Goal: Transaction & Acquisition: Purchase product/service

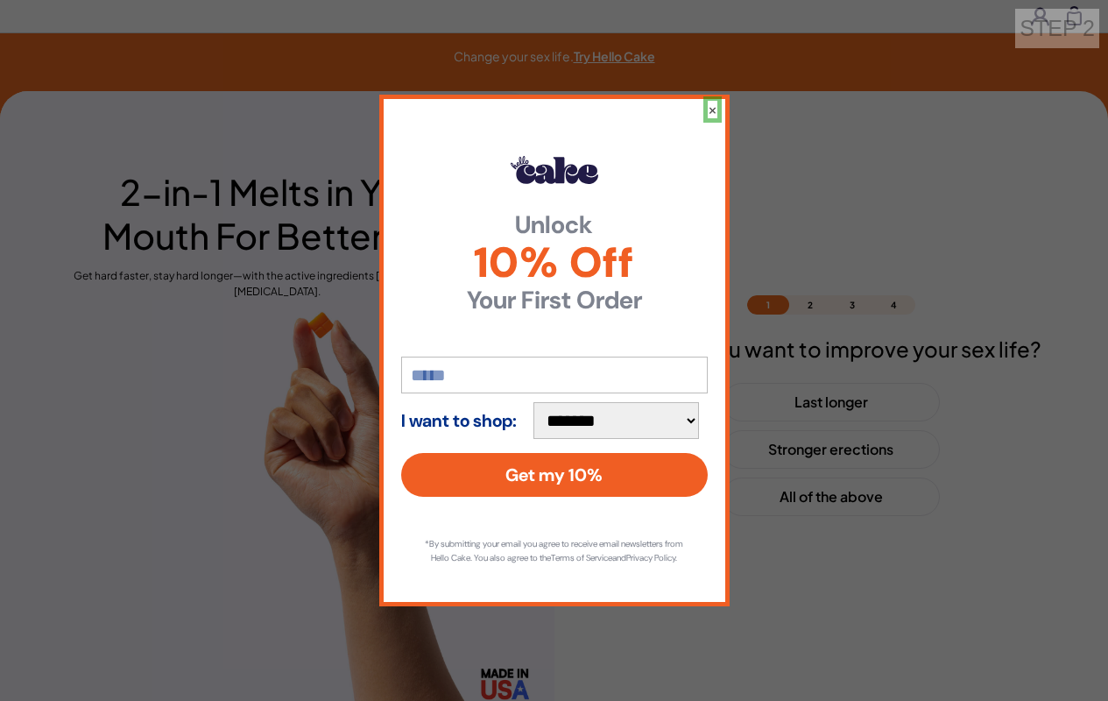
click at [711, 102] on button "×" at bounding box center [713, 110] width 10 height 18
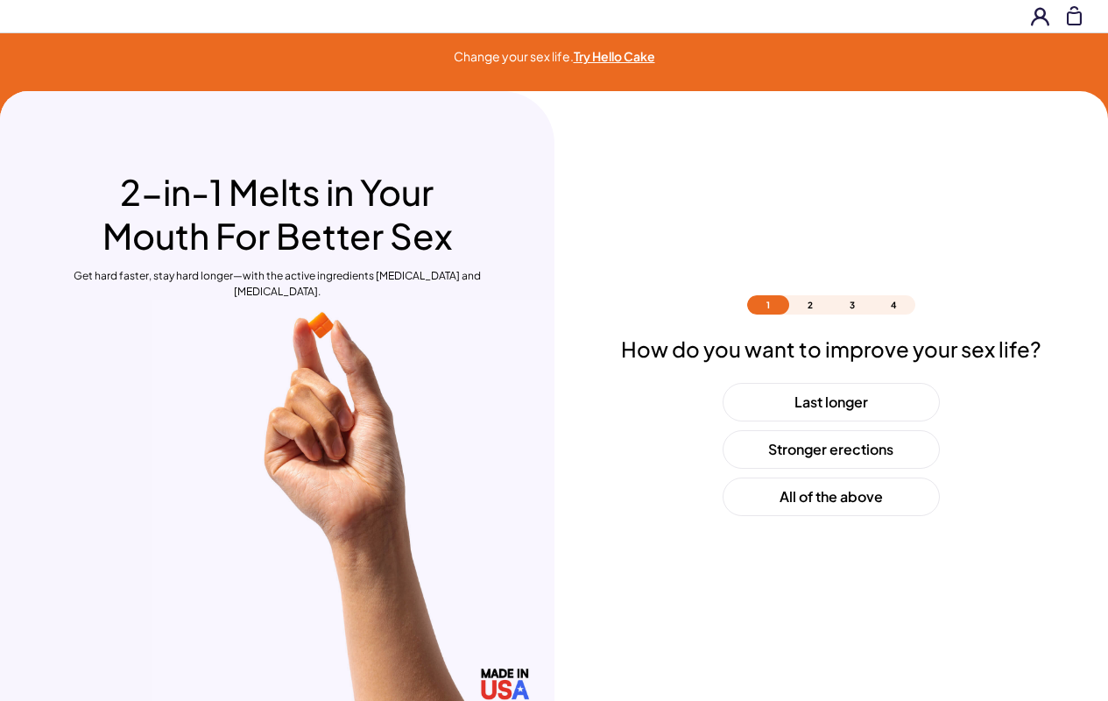
scroll to position [52, 0]
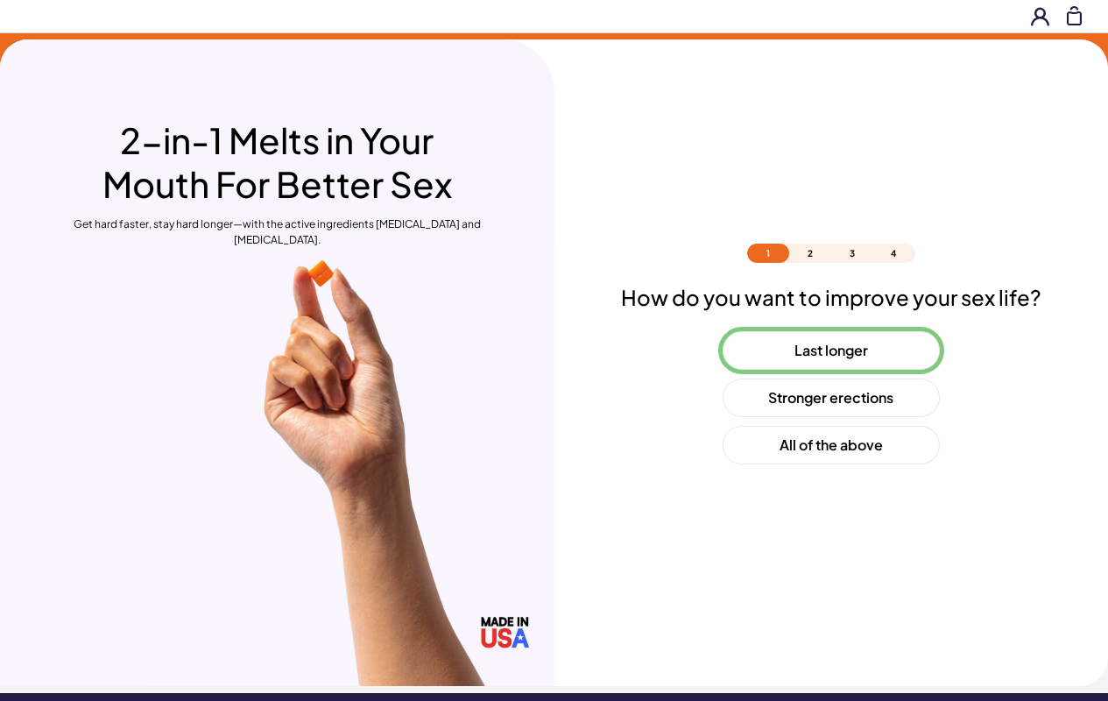
click at [831, 350] on button "Last longer" at bounding box center [831, 350] width 217 height 39
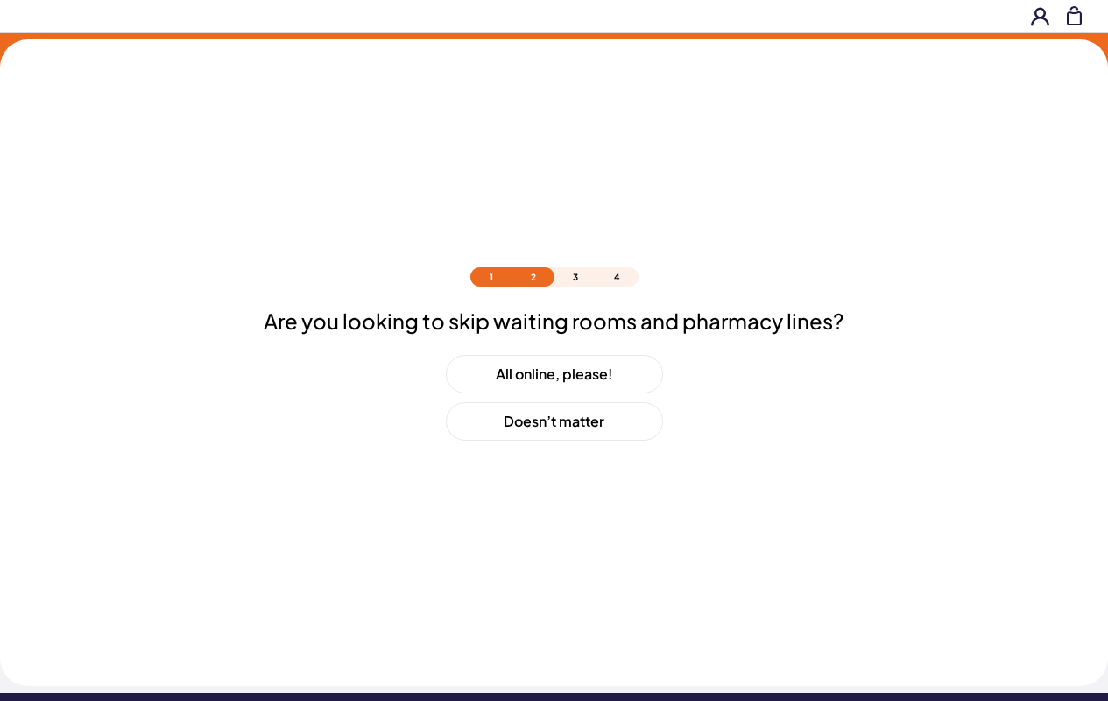
scroll to position [75, 0]
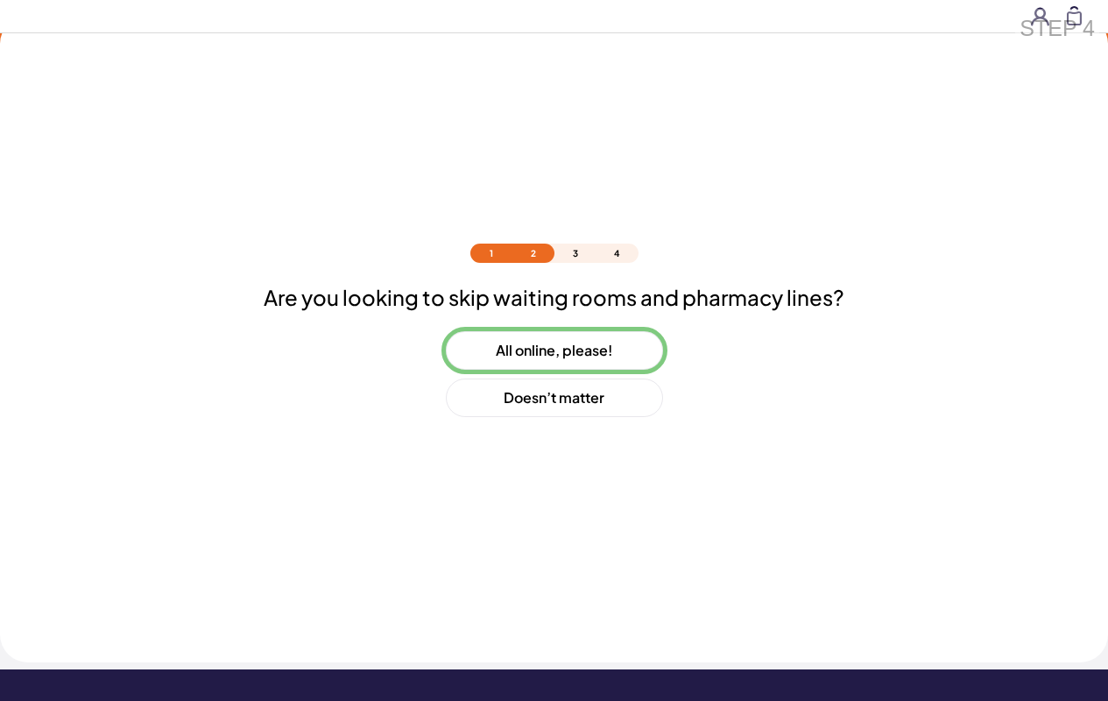
click at [554, 350] on button "All online, please!" at bounding box center [554, 350] width 217 height 39
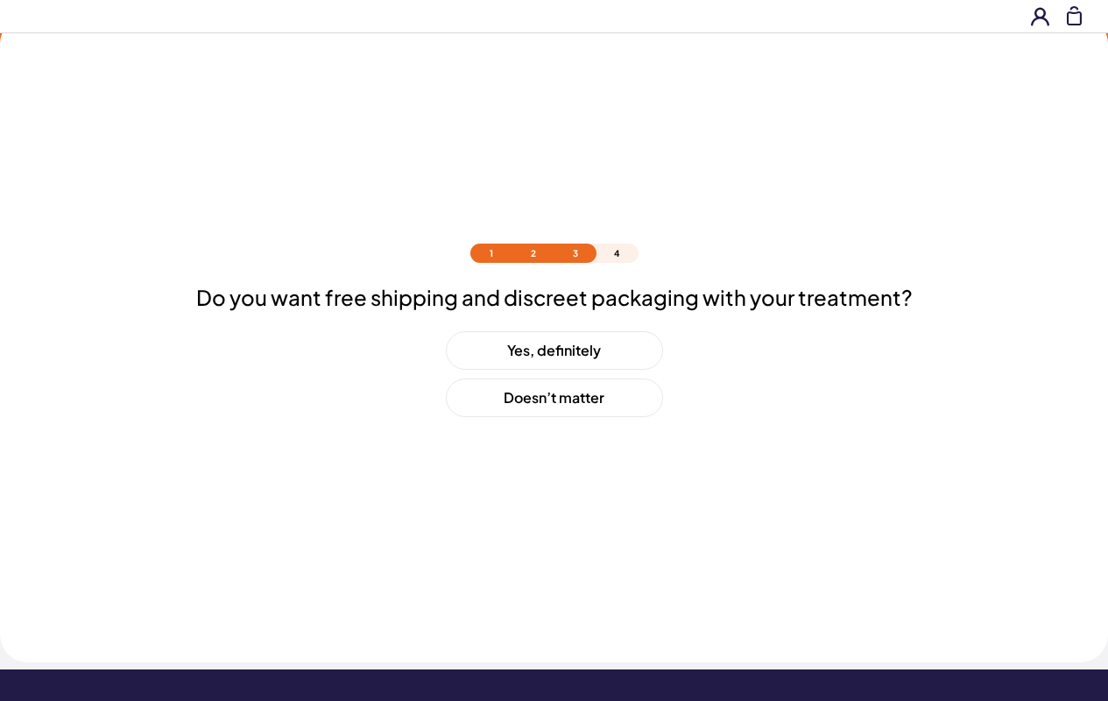
scroll to position [123, 0]
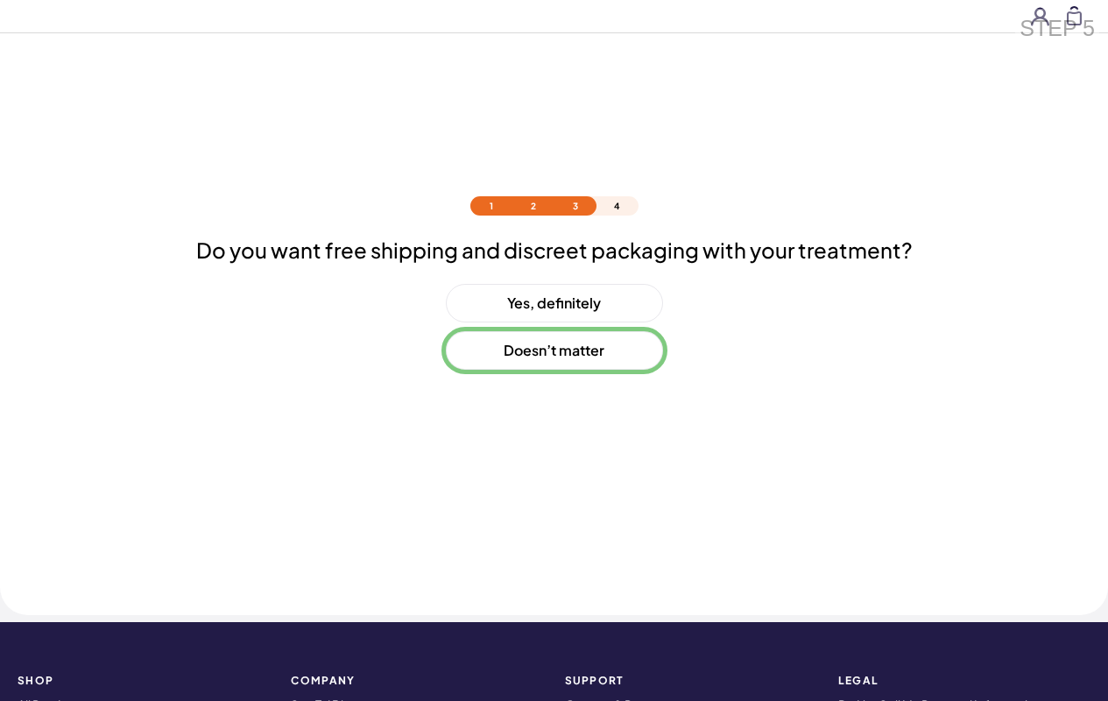
click at [554, 350] on button "Doesn’t matter" at bounding box center [554, 350] width 217 height 39
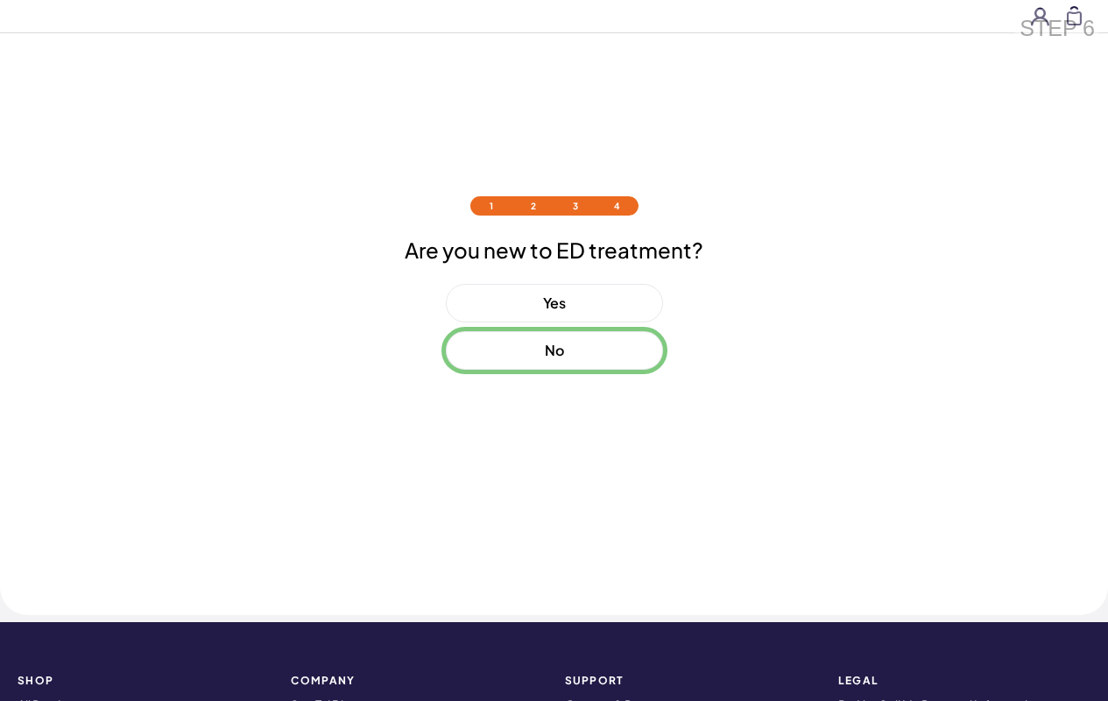
click at [554, 350] on button "No" at bounding box center [554, 350] width 217 height 39
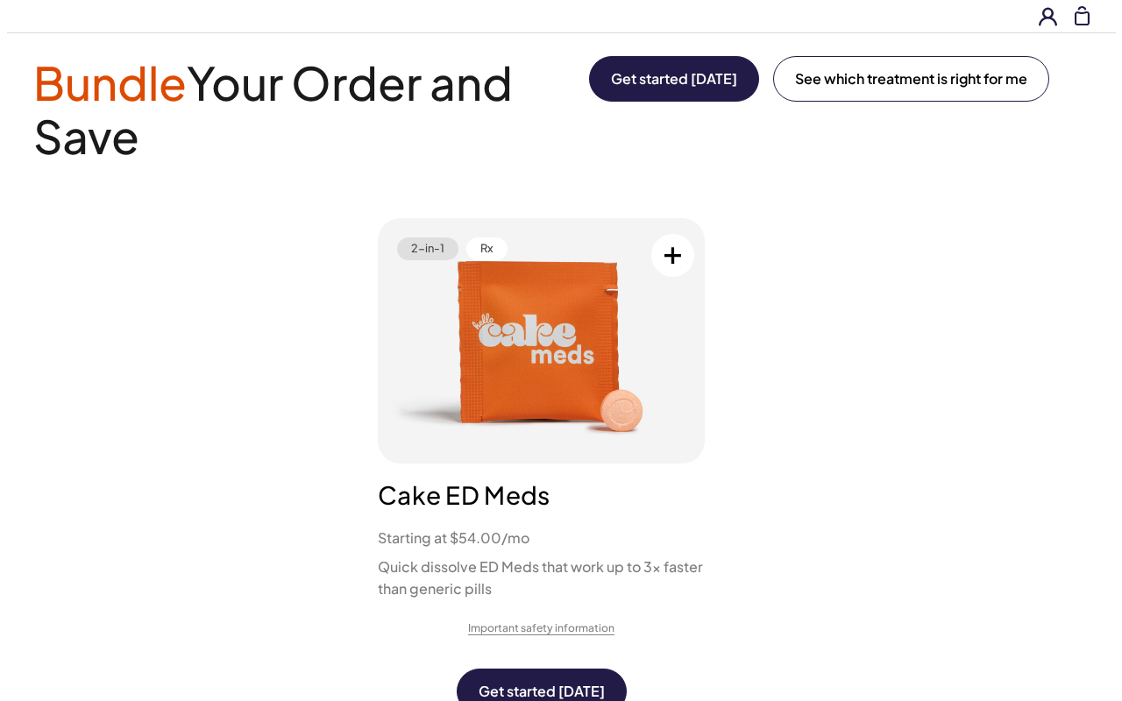
scroll to position [0, 0]
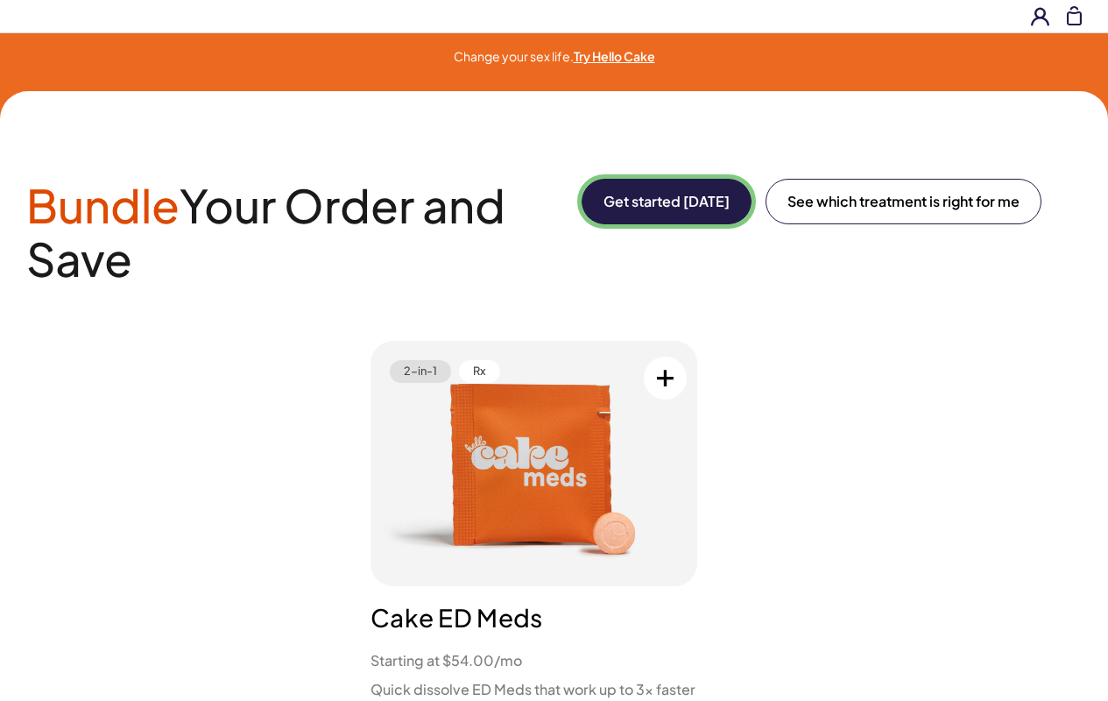
click at [663, 202] on button "Get started [DATE]" at bounding box center [667, 202] width 170 height 46
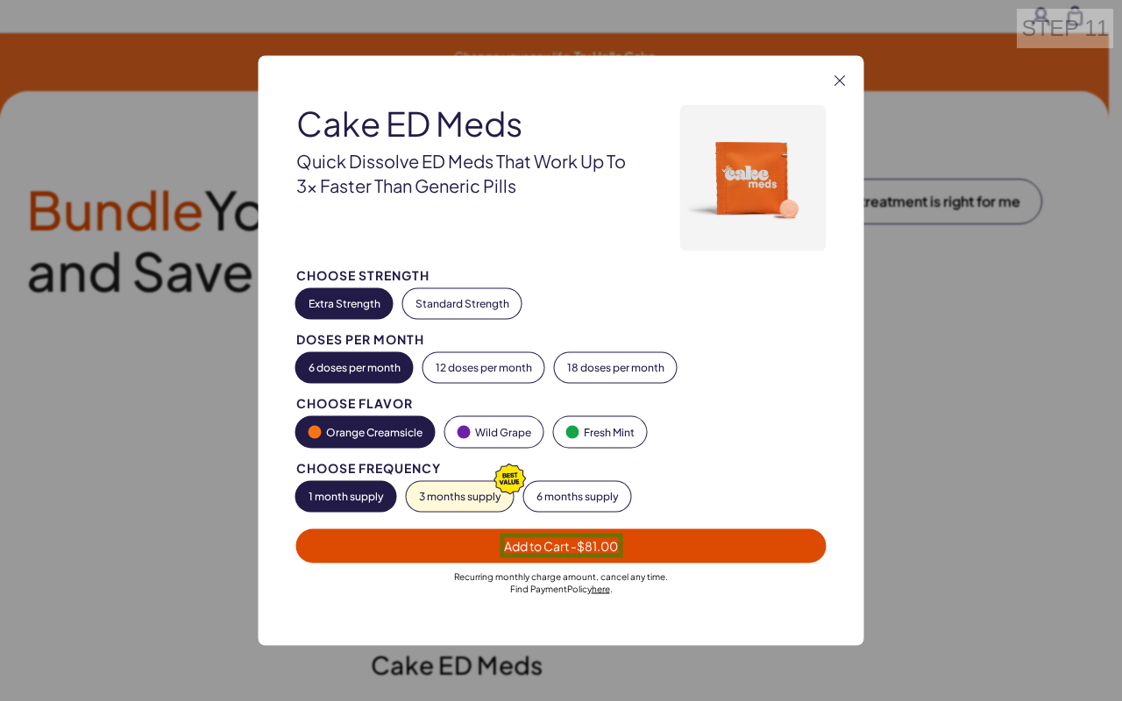
click at [561, 545] on span "Add to Cart - $81.00" at bounding box center [561, 546] width 114 height 16
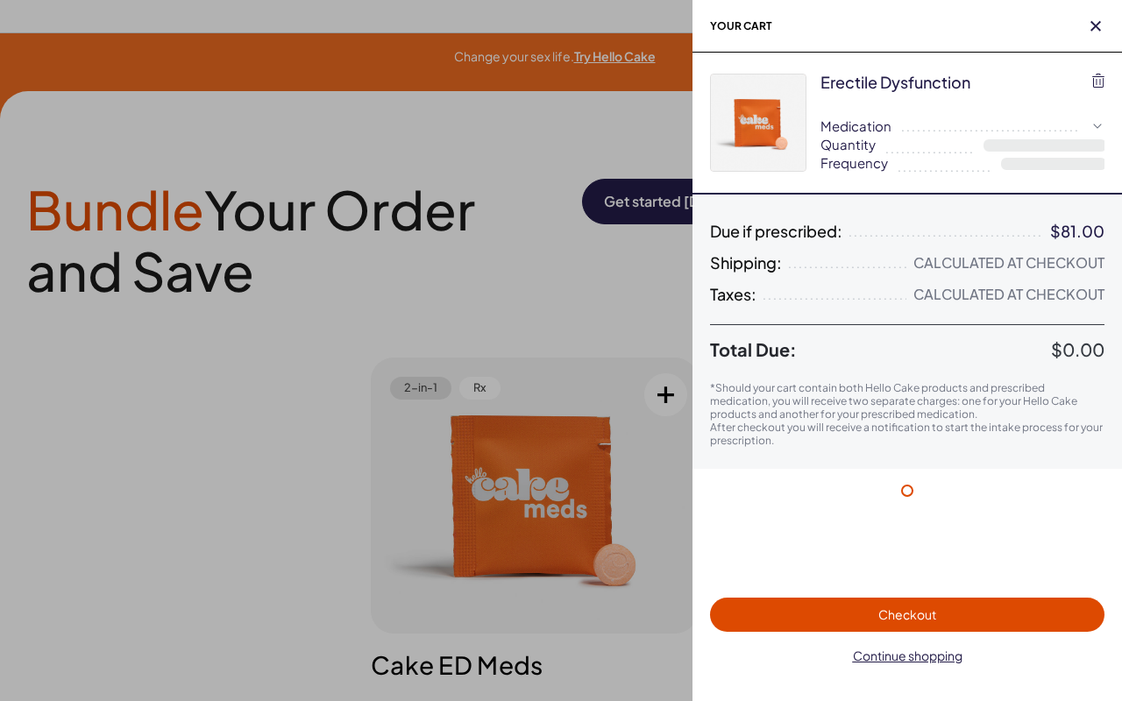
select select "*"
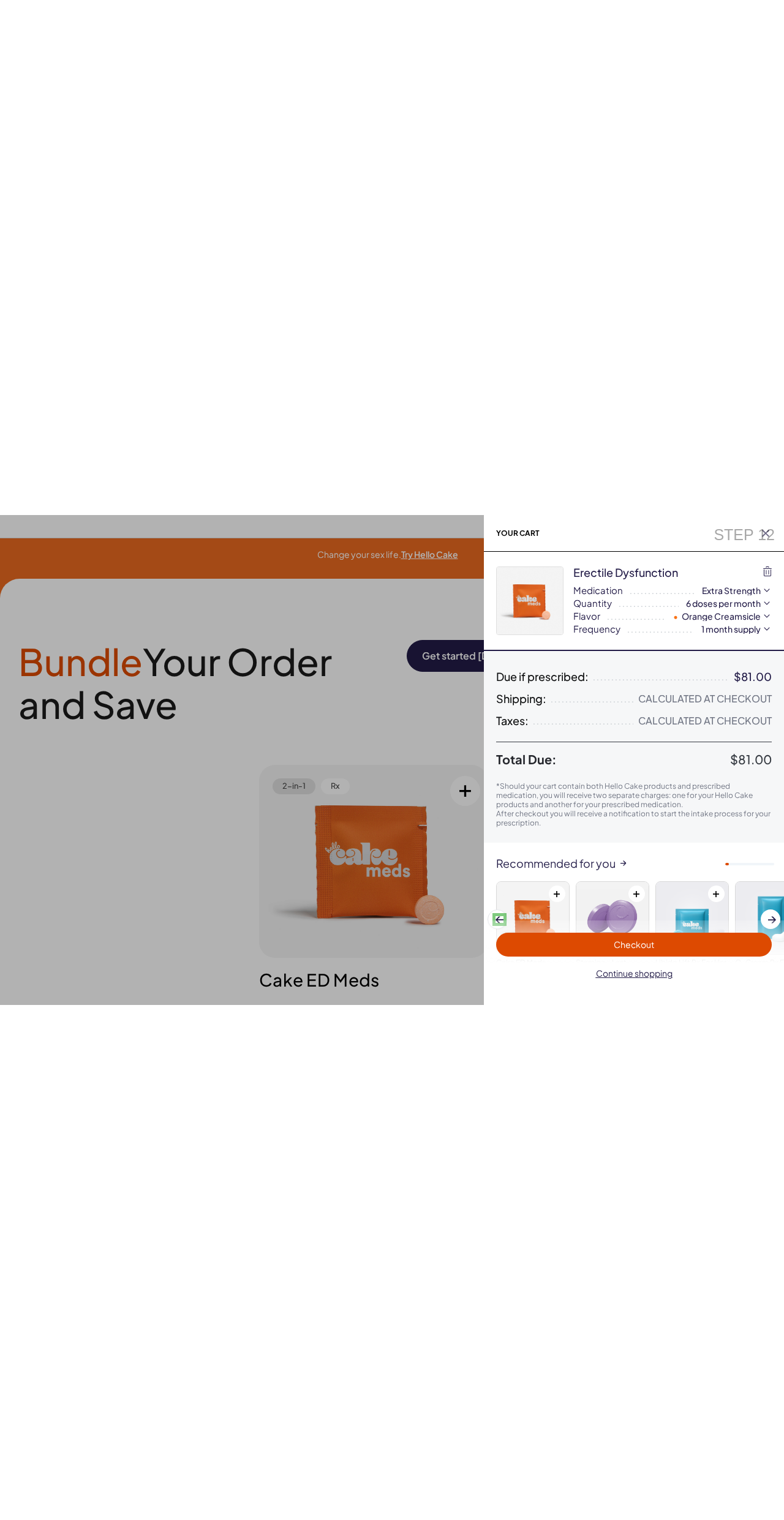
scroll to position [75, 0]
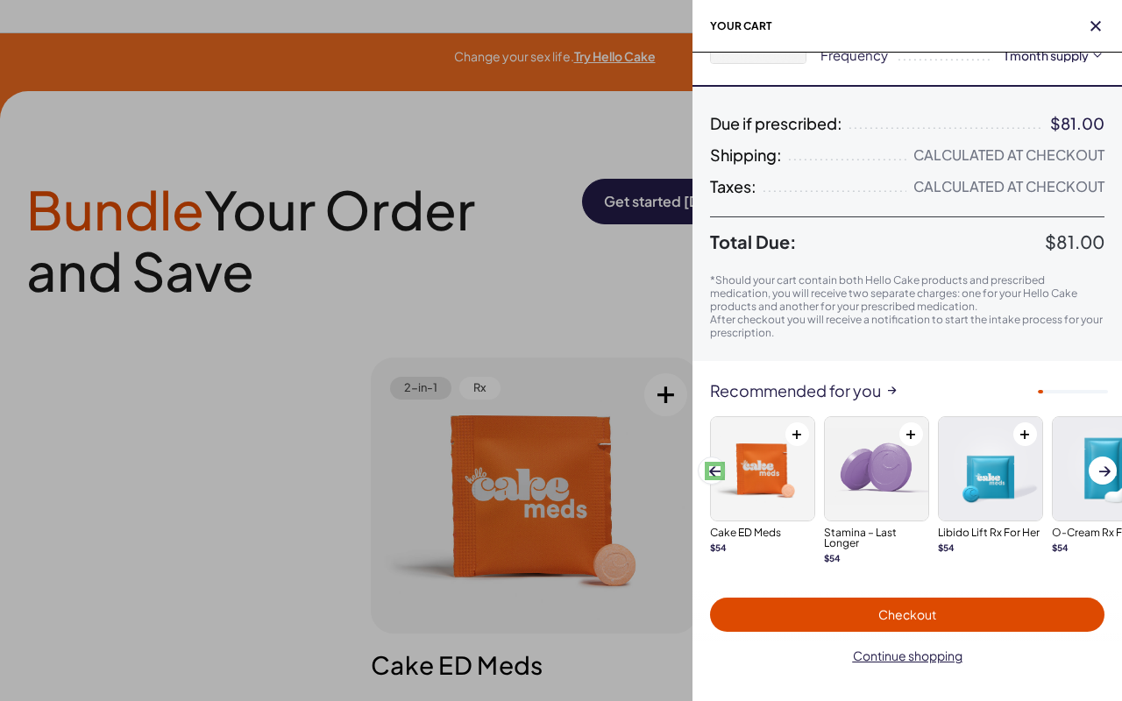
click at [714, 471] on span at bounding box center [714, 471] width 11 height 10
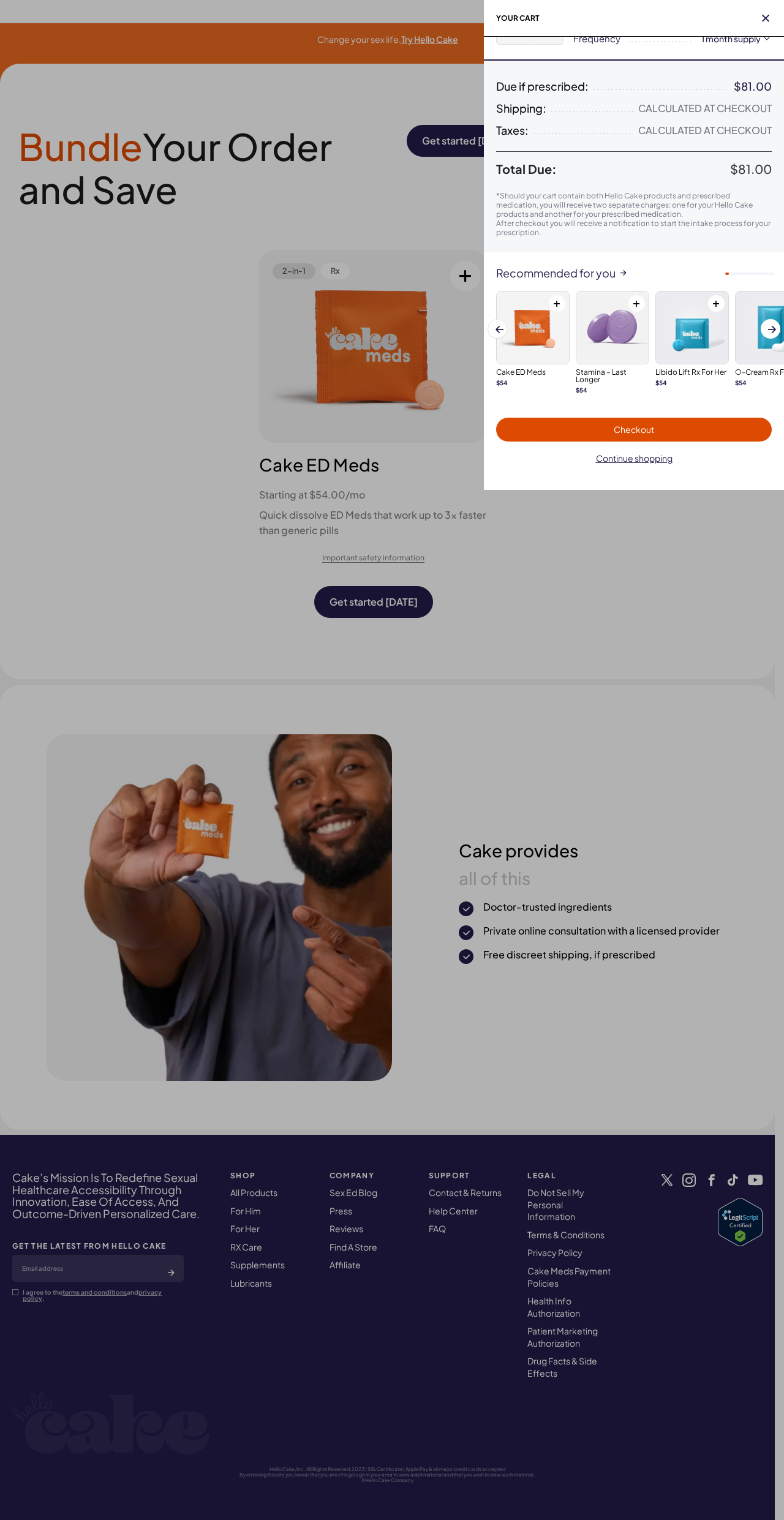
scroll to position [0, 0]
